Goal: Task Accomplishment & Management: Use online tool/utility

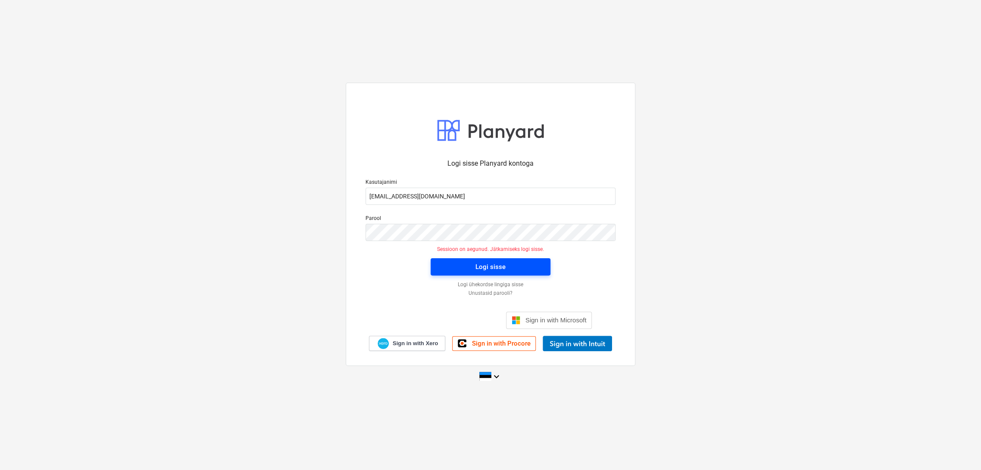
click at [510, 265] on span "Logi sisse" at bounding box center [490, 267] width 99 height 11
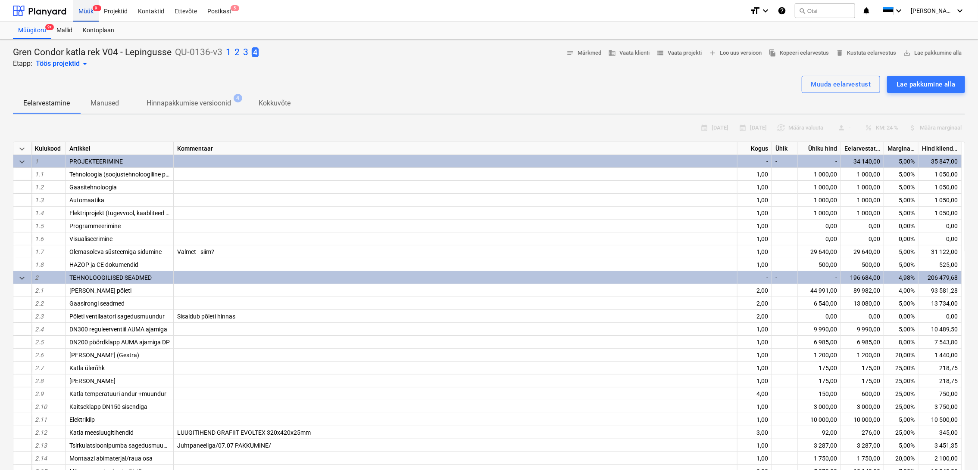
click at [90, 11] on div "Müük 9+" at bounding box center [85, 11] width 25 height 22
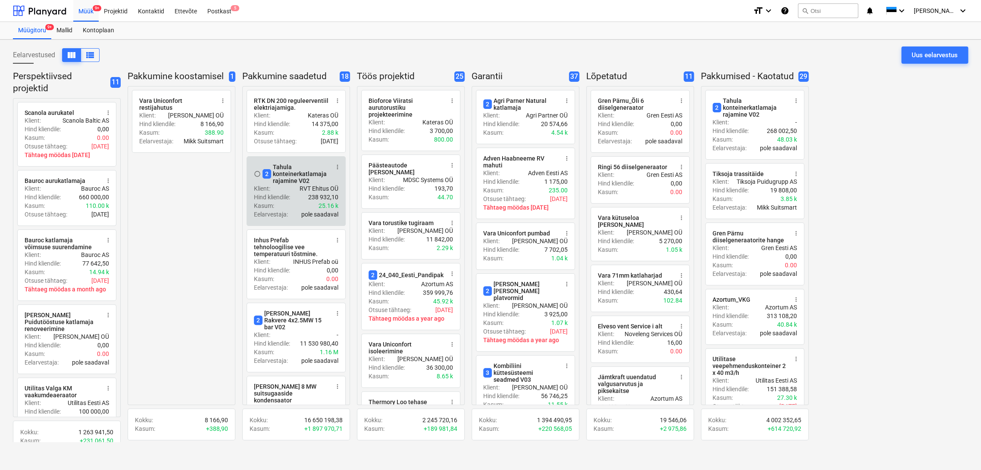
click at [290, 176] on div "2 Tahula konteinerkatlamaja rajamine V02" at bounding box center [295, 174] width 66 height 21
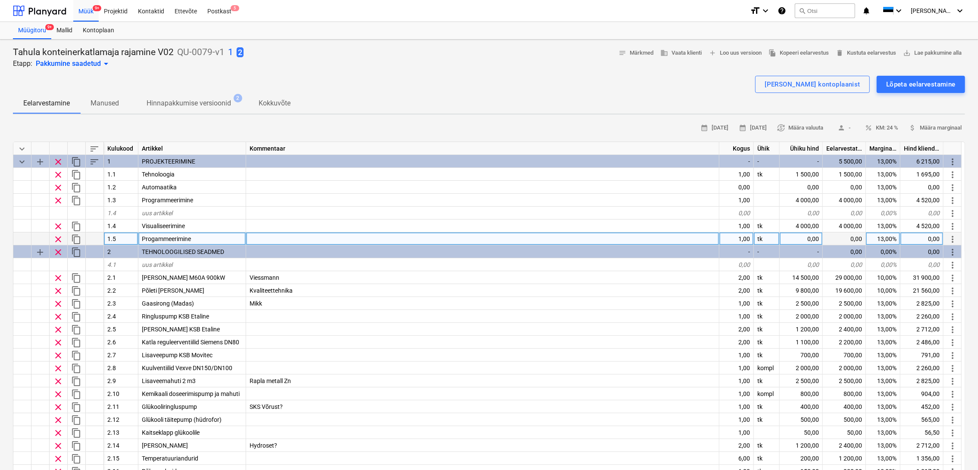
click at [56, 238] on span "clear" at bounding box center [58, 239] width 10 height 10
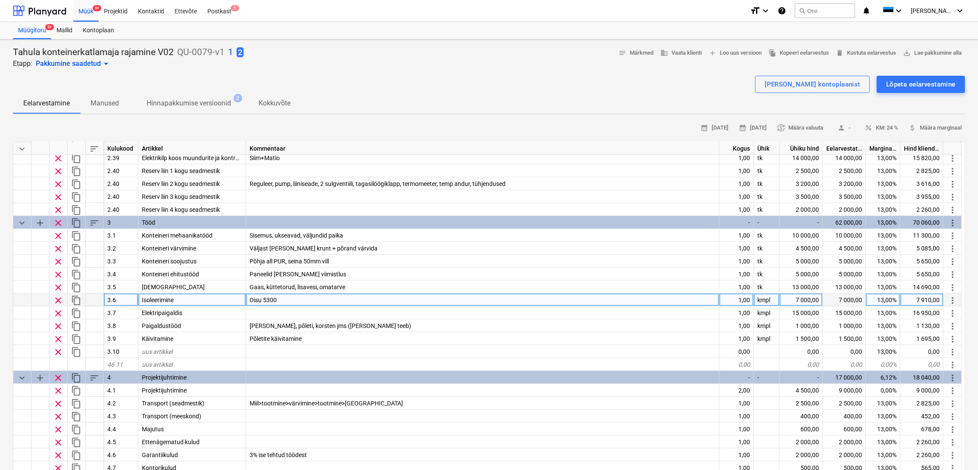
scroll to position [593, 0]
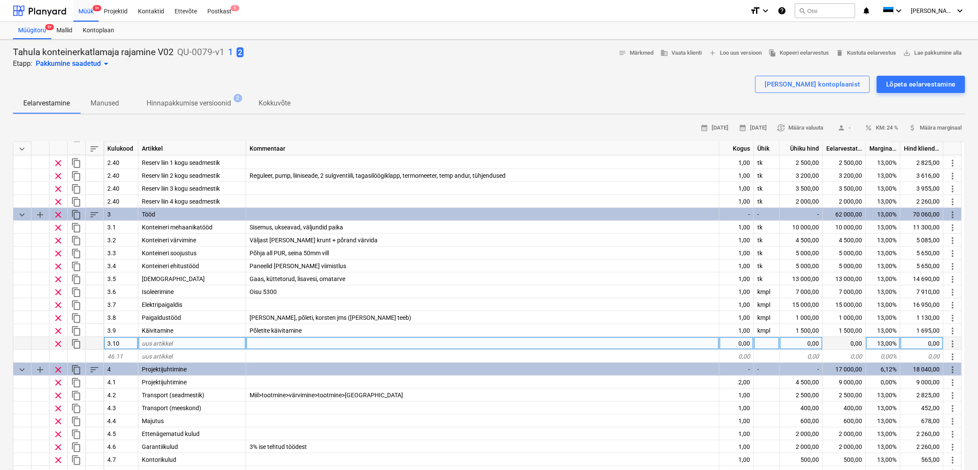
click at [58, 342] on span "clear" at bounding box center [58, 344] width 10 height 10
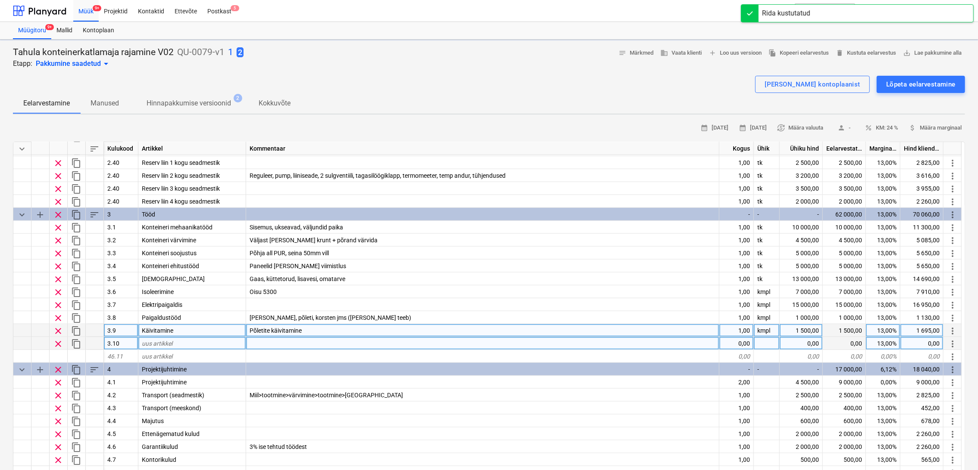
type textarea "x"
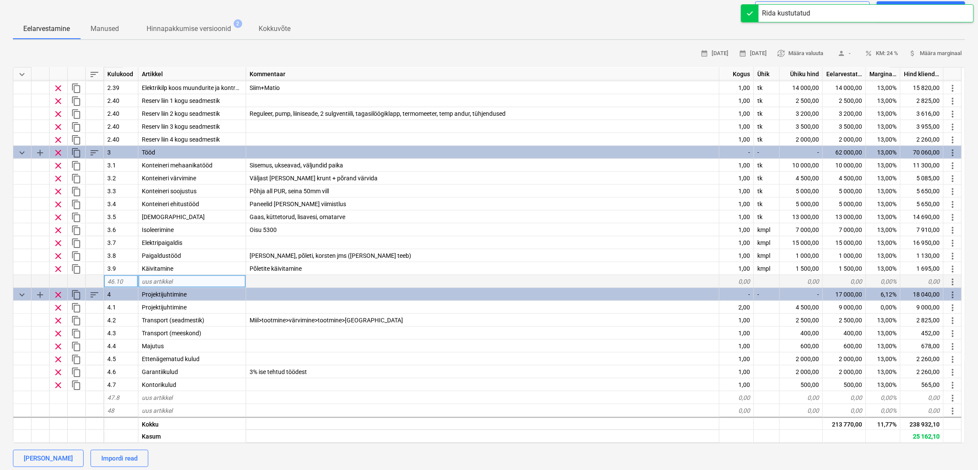
scroll to position [96, 0]
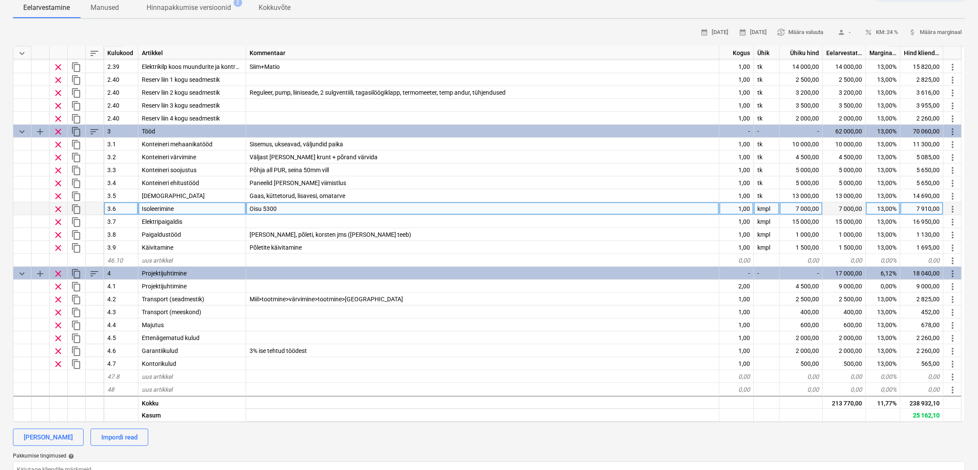
click at [342, 211] on div "Oisu 5300" at bounding box center [482, 208] width 473 height 13
click at [359, 209] on input "Oisu 5300" at bounding box center [482, 208] width 473 height 12
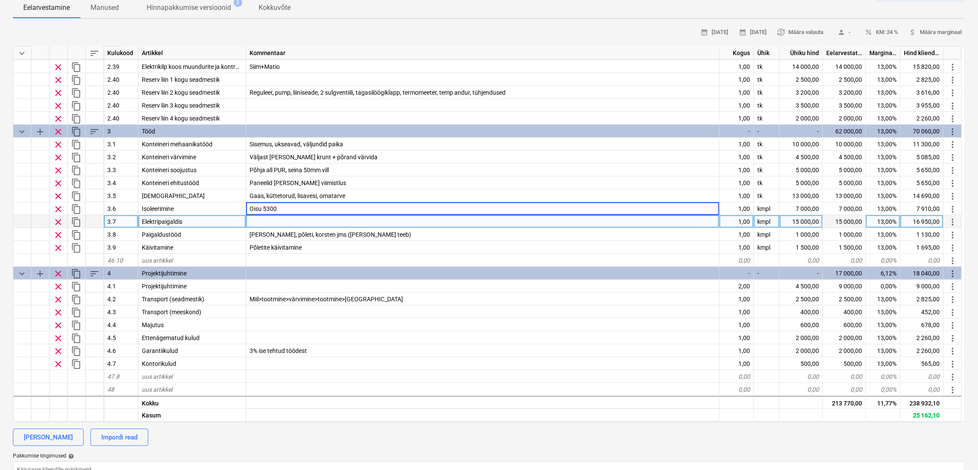
click at [354, 223] on div at bounding box center [482, 221] width 473 height 13
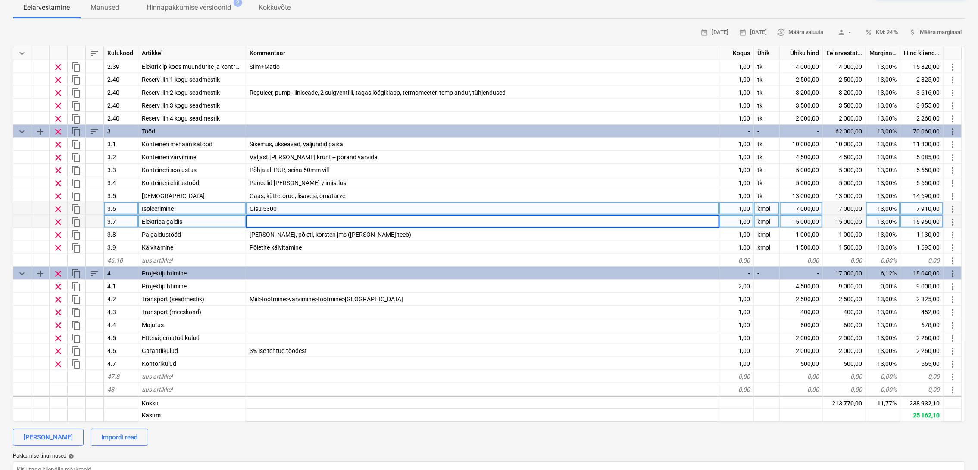
click at [355, 210] on div "Oisu 5300" at bounding box center [482, 208] width 473 height 13
click at [482, 218] on div at bounding box center [482, 221] width 473 height 13
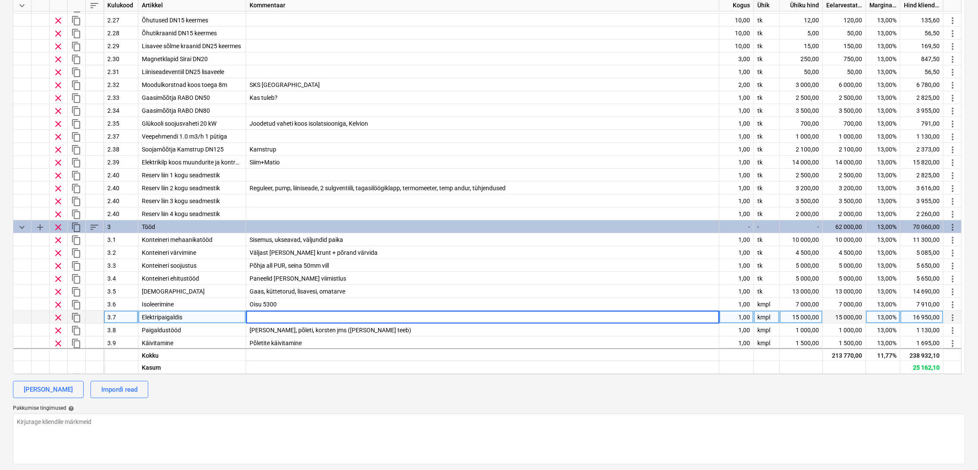
scroll to position [485, 0]
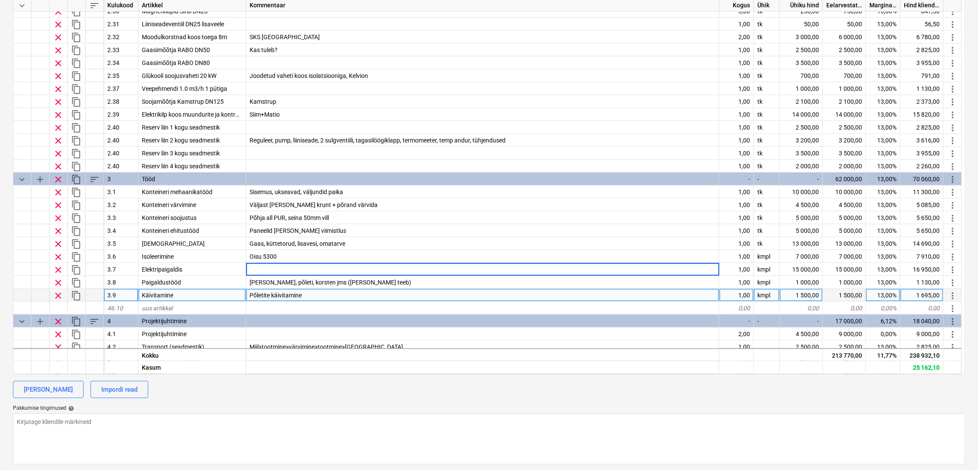
click at [343, 296] on div "Põletite käivitamine" at bounding box center [482, 295] width 473 height 13
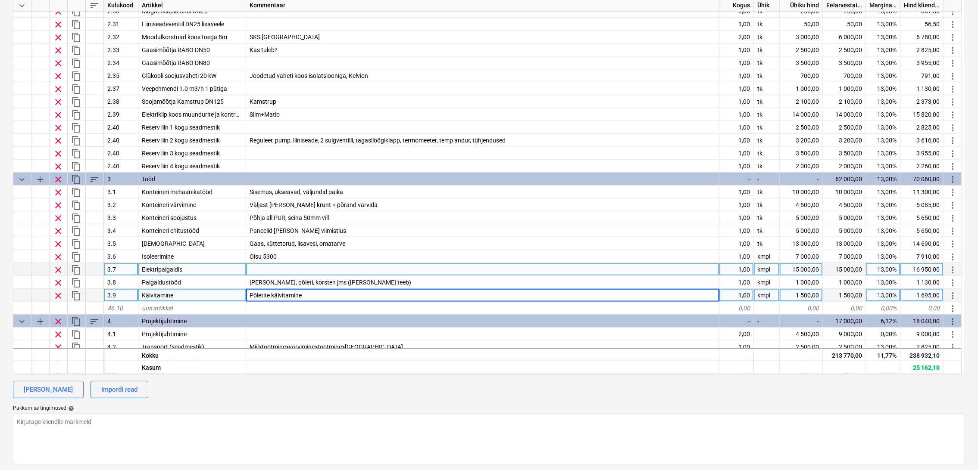
click at [315, 267] on div at bounding box center [482, 269] width 473 height 13
click at [331, 292] on div "Põletite käivitamine" at bounding box center [482, 295] width 473 height 13
click at [321, 268] on div at bounding box center [482, 269] width 473 height 13
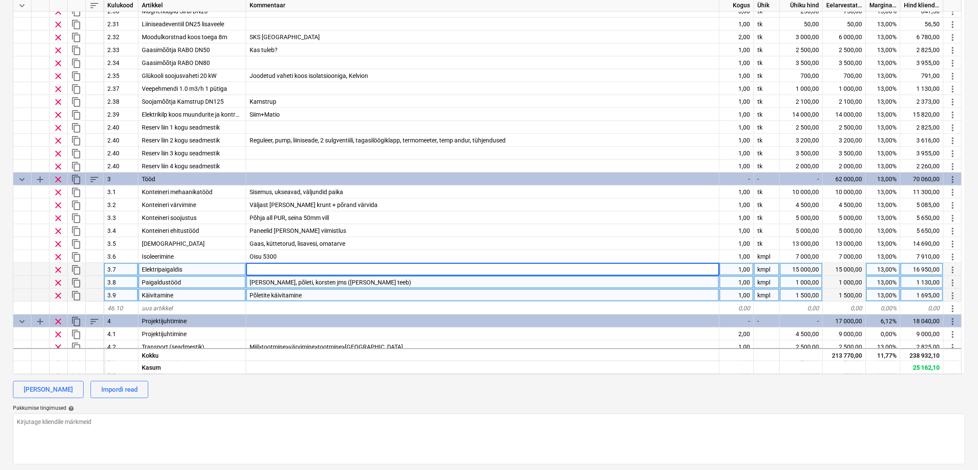
click at [378, 282] on div "[PERSON_NAME], põleti, korsten jms ([PERSON_NAME] teeb)" at bounding box center [482, 282] width 473 height 13
click at [365, 294] on div "Põletite käivitamine" at bounding box center [482, 295] width 473 height 13
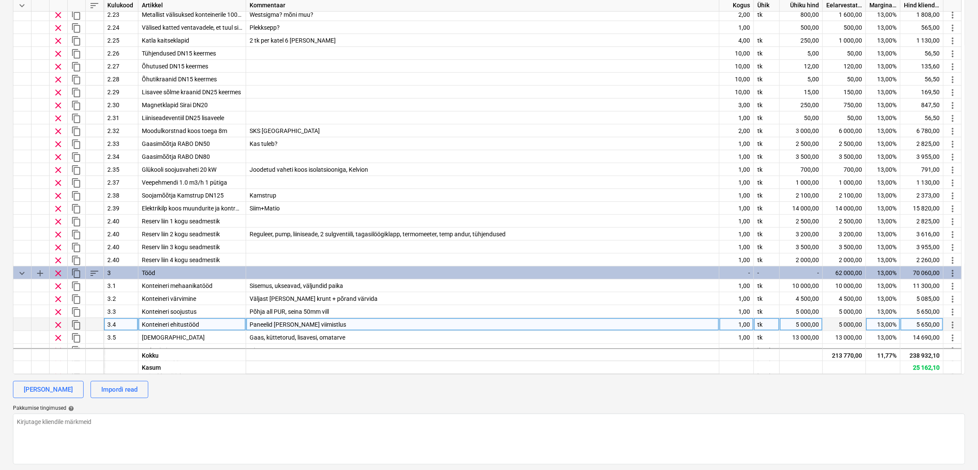
scroll to position [383, 0]
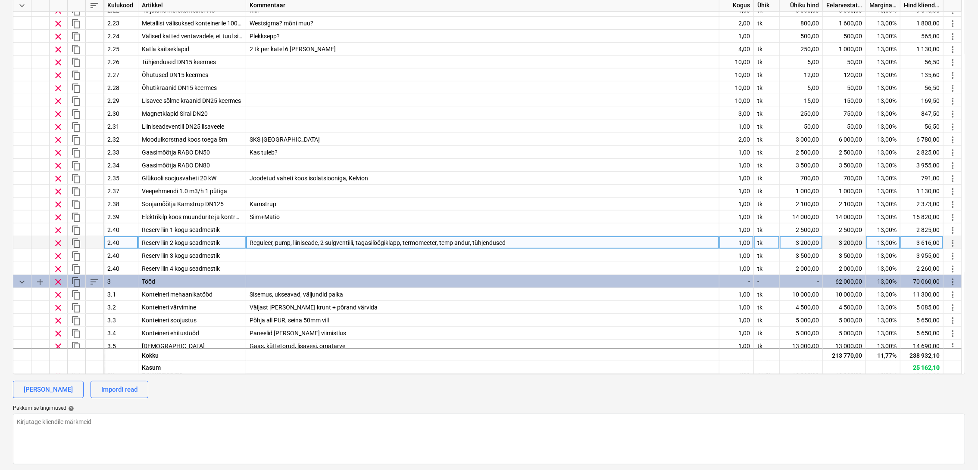
click at [124, 242] on div "2.40" at bounding box center [121, 243] width 34 height 13
click at [124, 242] on input "2.40" at bounding box center [121, 243] width 34 height 12
type input "2.41"
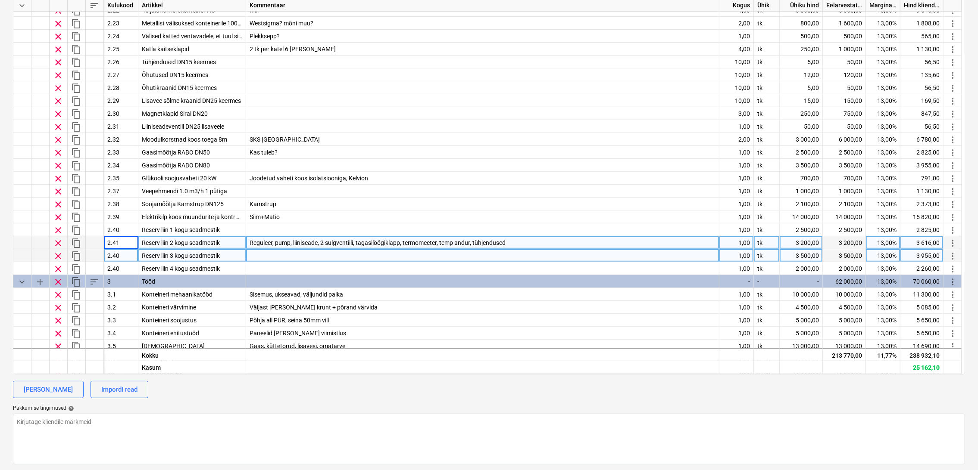
click at [122, 254] on div "2.40" at bounding box center [121, 255] width 34 height 13
type textarea "x"
type input "2.42"
type textarea "x"
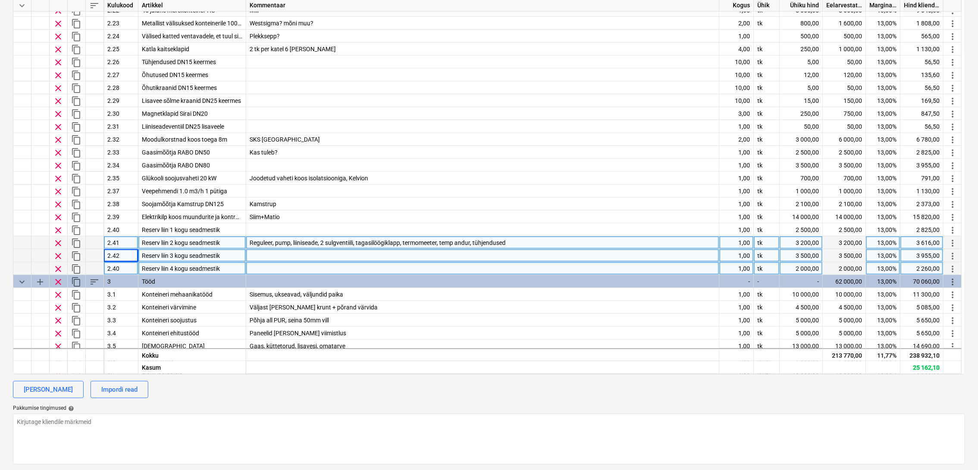
click at [123, 266] on div "2.40" at bounding box center [121, 268] width 34 height 13
click at [123, 266] on input "2.40" at bounding box center [121, 268] width 34 height 12
type input "2.43"
type textarea "x"
click at [258, 255] on div at bounding box center [482, 255] width 473 height 13
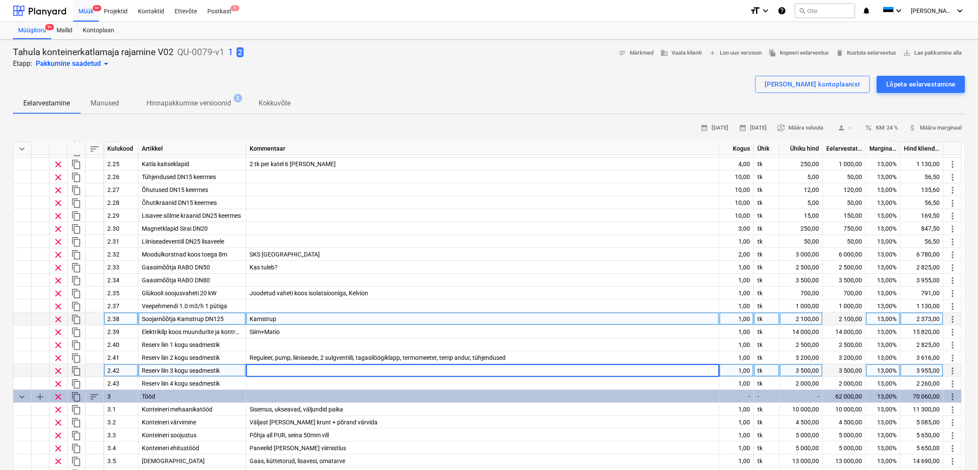
scroll to position [431, 0]
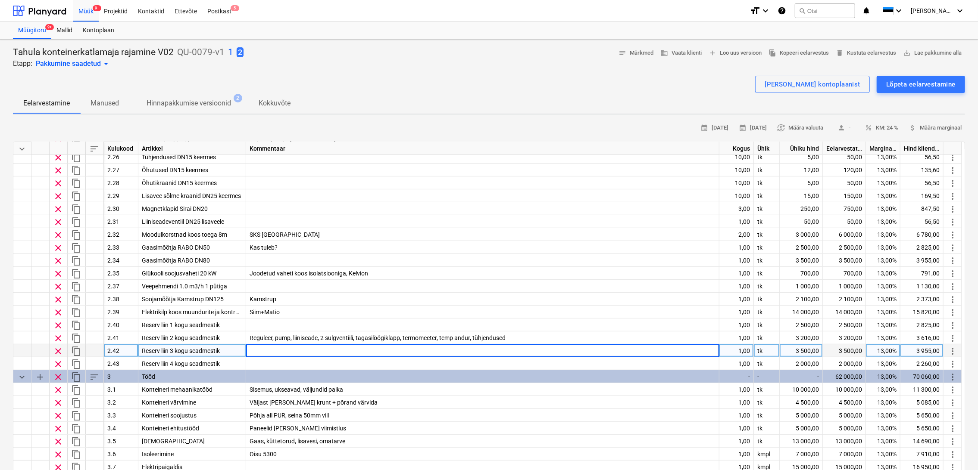
click at [424, 350] on input at bounding box center [482, 351] width 473 height 12
type input "Taavoga kokkulepe, et jäävad ära! ainult esimese sulgkraanid paigaldame ja kont…"
type textarea "x"
click at [504, 351] on span "Taavoga kokkulepe, et jäävad ära! ainult esimese sulgkraanid paigaldame ja kont…" at bounding box center [467, 351] width 437 height 7
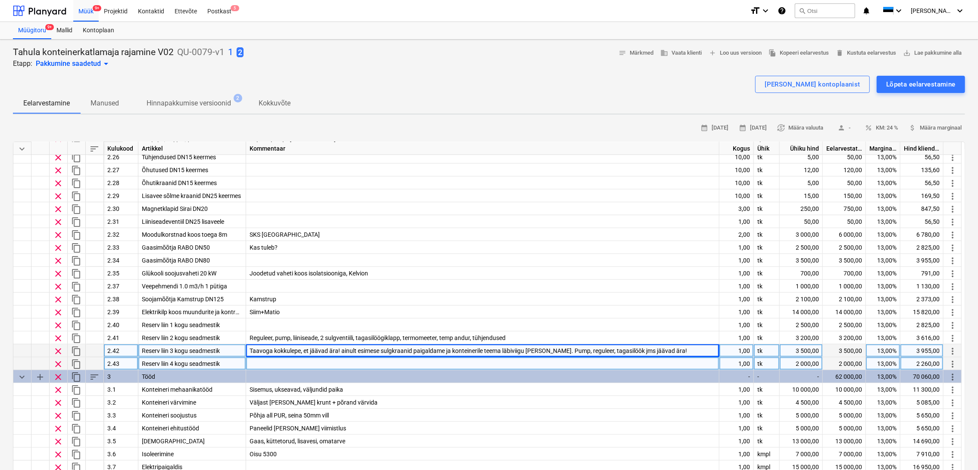
click at [469, 362] on div at bounding box center [482, 364] width 473 height 13
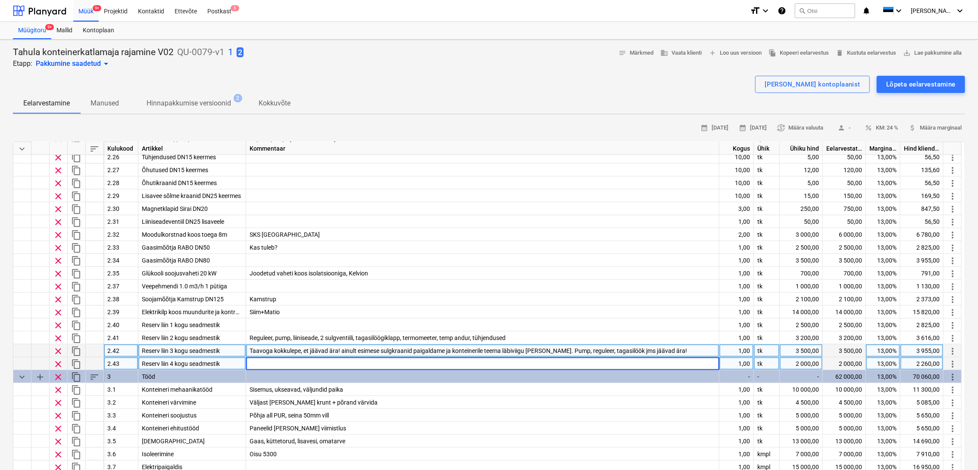
type input "Loremipsumdol sitam consectet adipiscingelitsed doeiusmodte incididu utlaboreet…"
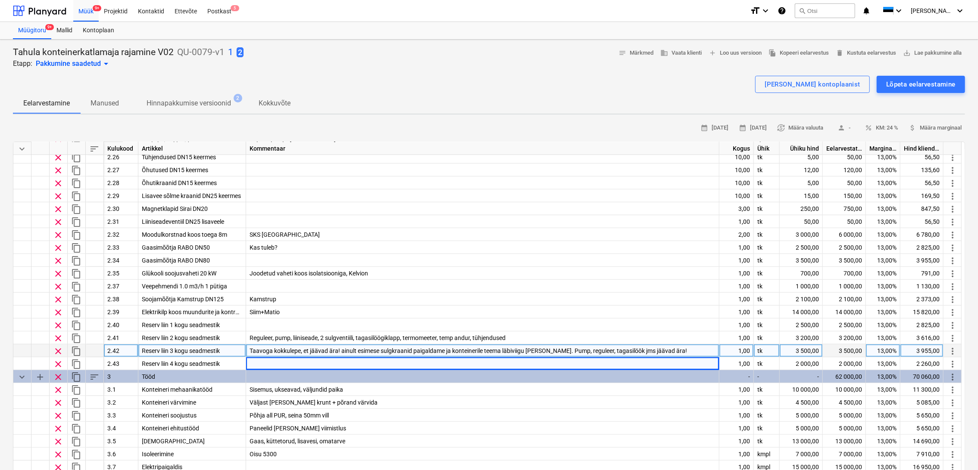
click at [627, 351] on span "Taavoga kokkulepe, et jäävad ära! ainult esimese sulgkraanid paigaldame ja kont…" at bounding box center [467, 351] width 437 height 7
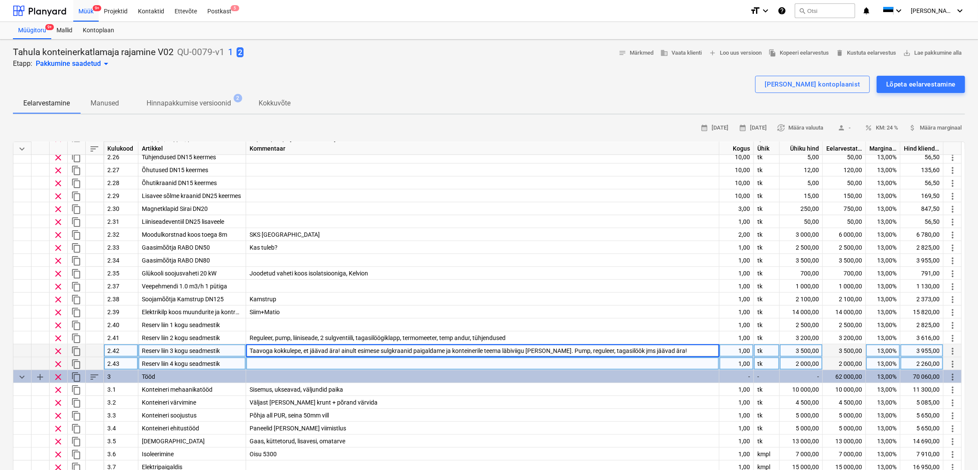
click at [626, 358] on div at bounding box center [482, 364] width 473 height 13
type input "Taavoga kokkulepe, et jäävad ära! ainult esimese sulgkraanid paigaldame ja kont…"
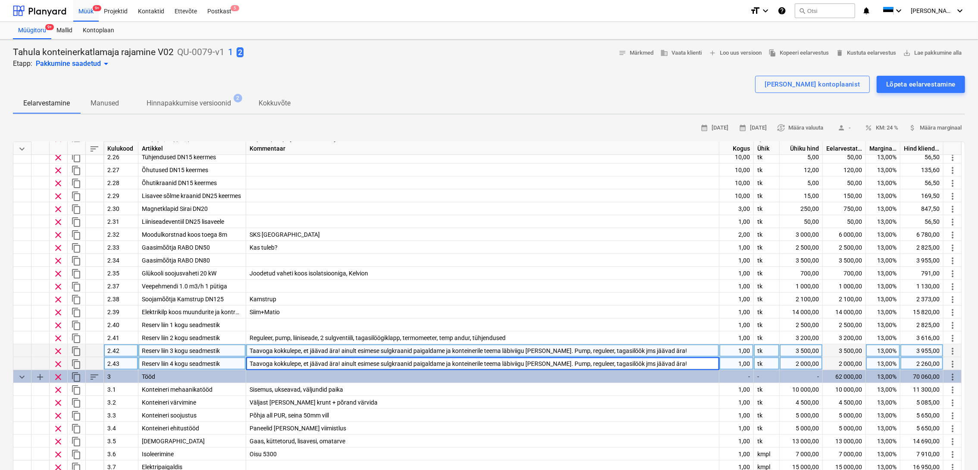
click at [798, 364] on div "2 000,00" at bounding box center [800, 364] width 43 height 13
type textarea "x"
type input "3000"
type textarea "x"
type input "300"
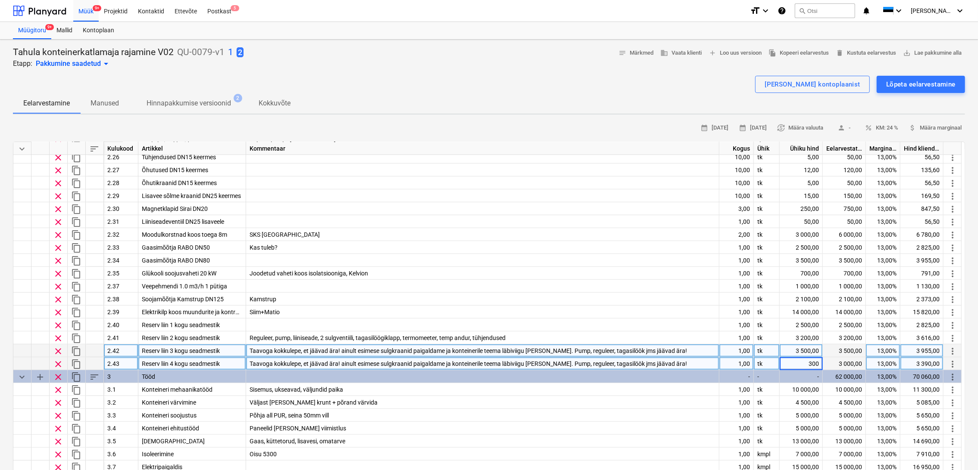
type textarea "x"
type input "500"
type textarea "x"
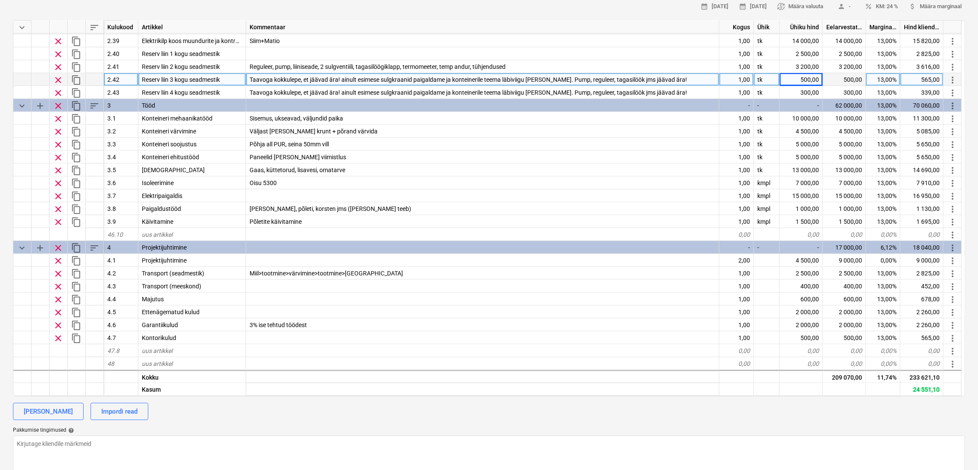
scroll to position [143, 0]
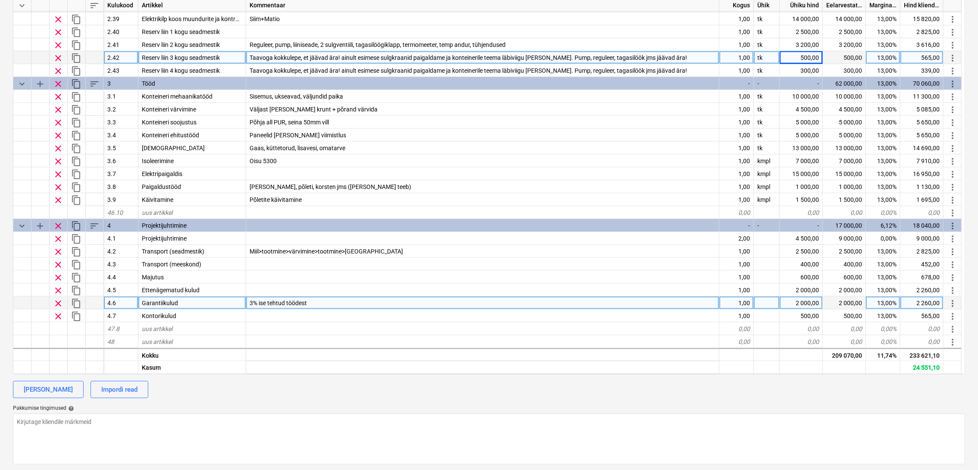
click at [807, 300] on div "2 000,00" at bounding box center [800, 303] width 43 height 13
type input "1000"
type textarea "x"
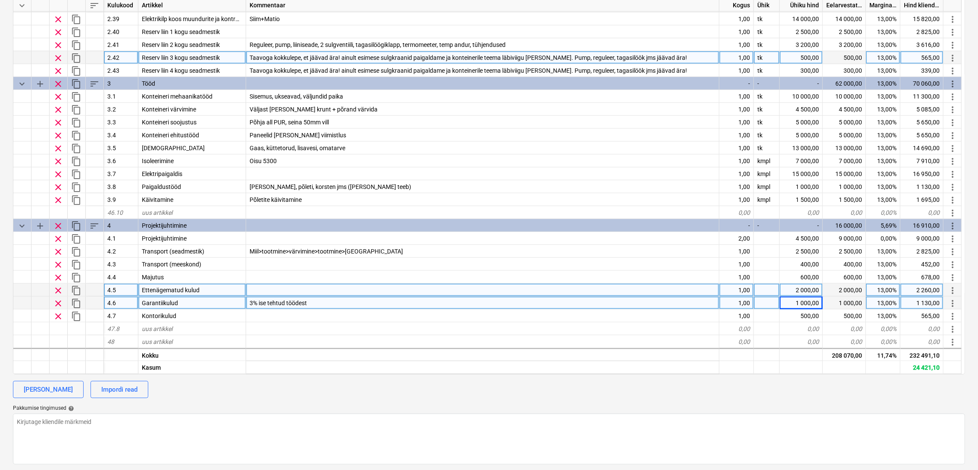
click at [809, 288] on div "2 000,00" at bounding box center [800, 290] width 43 height 13
type input "1000"
type textarea "x"
click at [810, 302] on div "1 000,00" at bounding box center [800, 303] width 43 height 13
click at [334, 306] on div "3% ise tehtud töödest" at bounding box center [482, 303] width 473 height 13
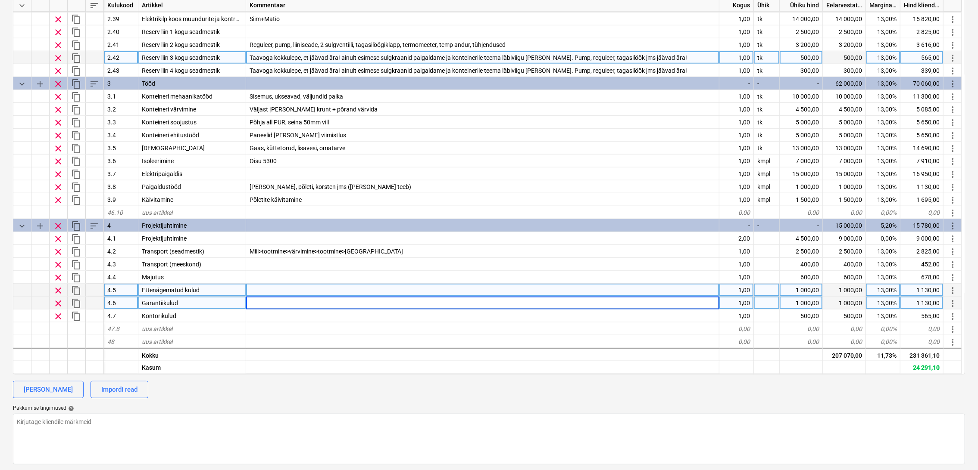
click at [808, 303] on div "1 000,00" at bounding box center [800, 303] width 43 height 13
type textarea "x"
type input "500"
type textarea "x"
click at [810, 287] on div "1 000,00" at bounding box center [800, 290] width 43 height 13
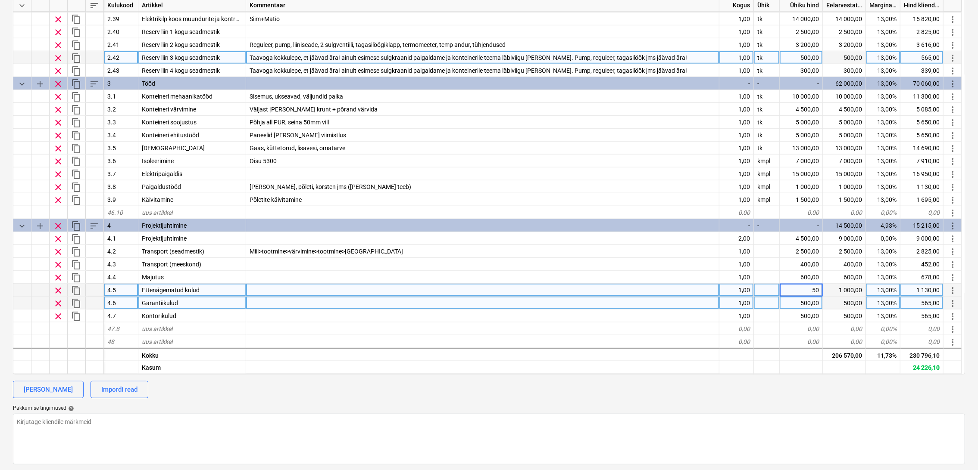
type input "500"
type textarea "x"
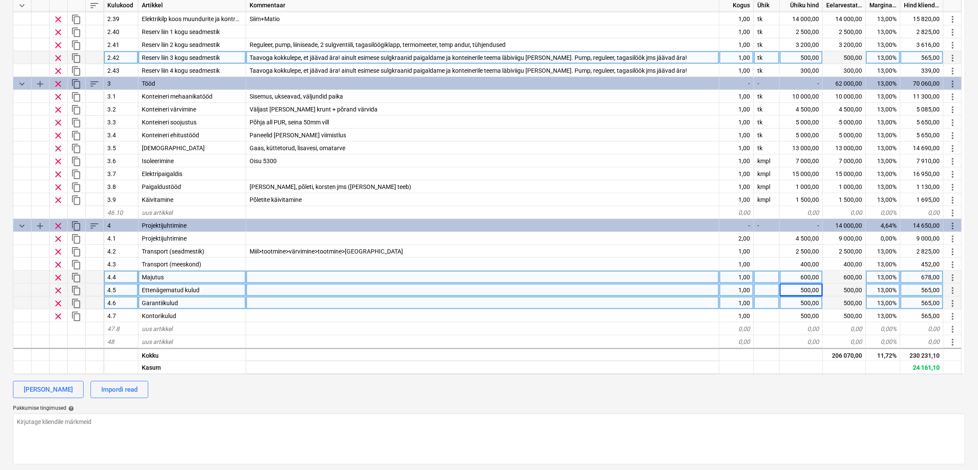
click at [807, 277] on div "600,00" at bounding box center [800, 277] width 43 height 13
type input "400"
type textarea "x"
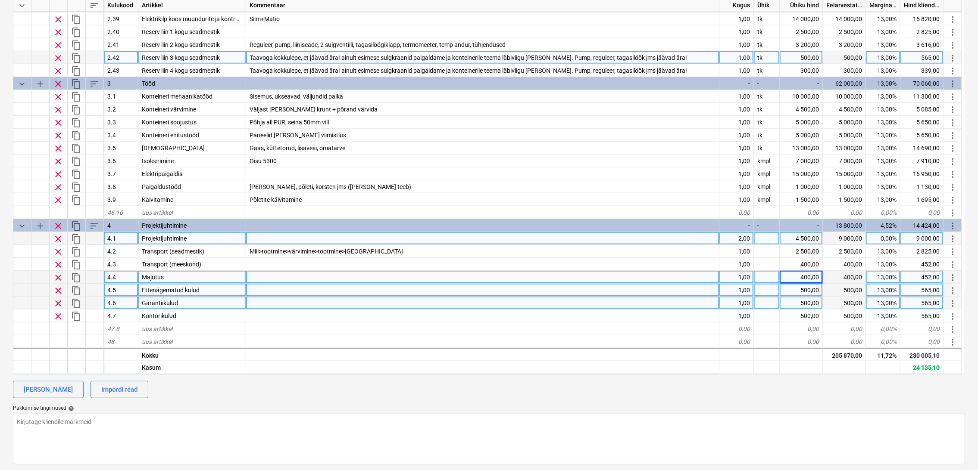
click at [808, 235] on div "4 500,00" at bounding box center [800, 238] width 43 height 13
type input "4494.9"
click at [748, 238] on div "2,00" at bounding box center [736, 238] width 34 height 13
type input "1"
click at [816, 238] on div "4 500,00" at bounding box center [800, 238] width 43 height 13
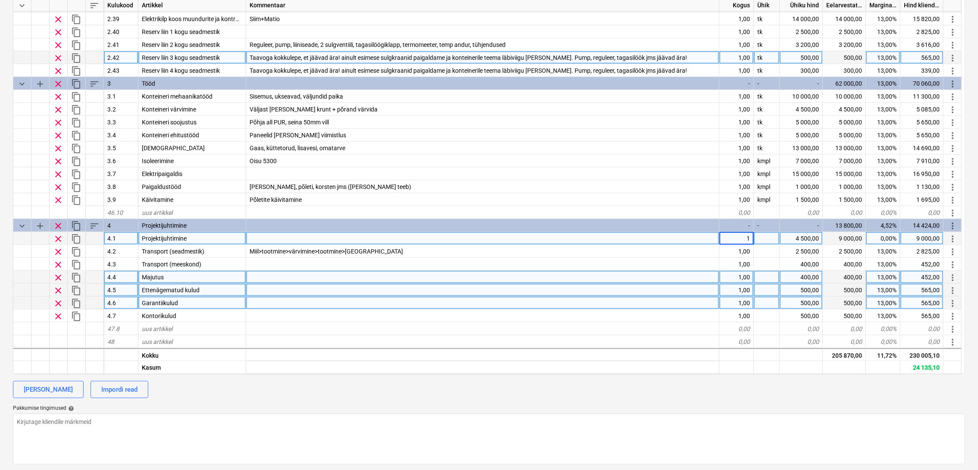
type textarea "x"
type input "8994.9"
click at [808, 239] on div "4 500,00" at bounding box center [800, 238] width 43 height 13
type input "8994,9"
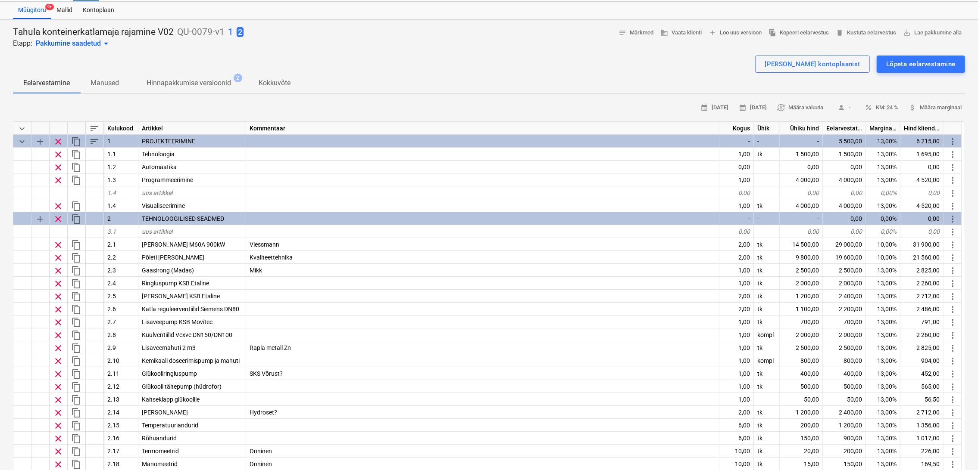
scroll to position [0, 0]
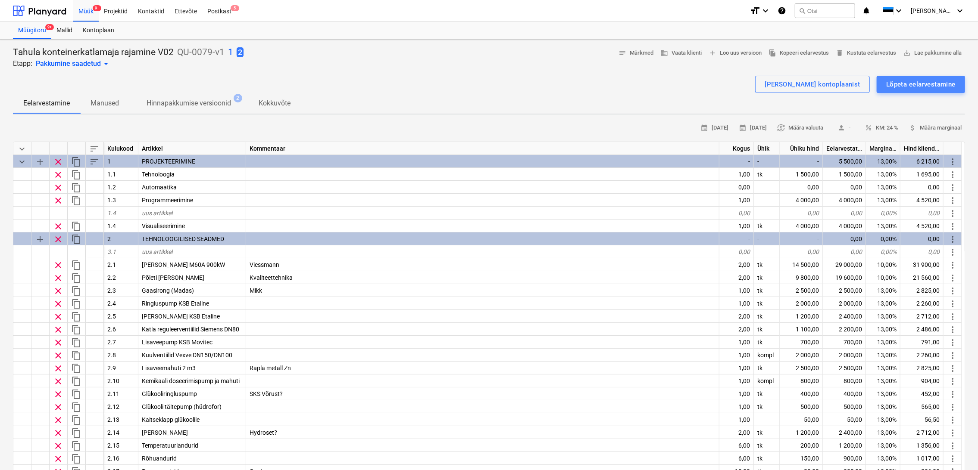
click at [933, 82] on div "Lõpeta eelarvestamine" at bounding box center [920, 84] width 69 height 11
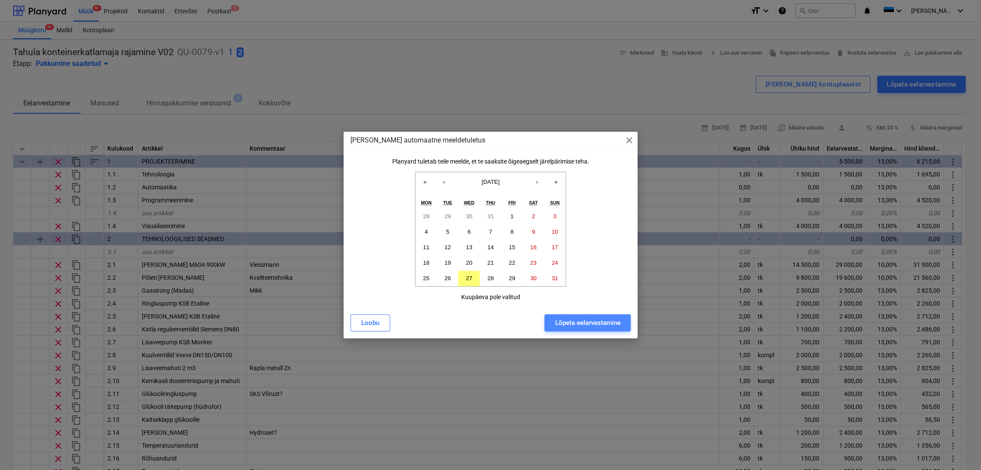
click at [583, 328] on div "Lõpeta eelarvestamine" at bounding box center [586, 323] width 65 height 11
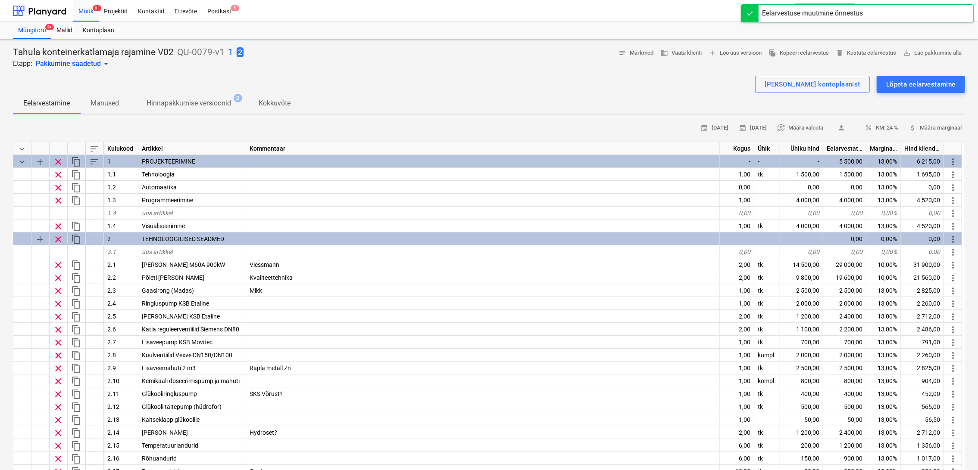
type textarea "x"
